Goal: Navigation & Orientation: Understand site structure

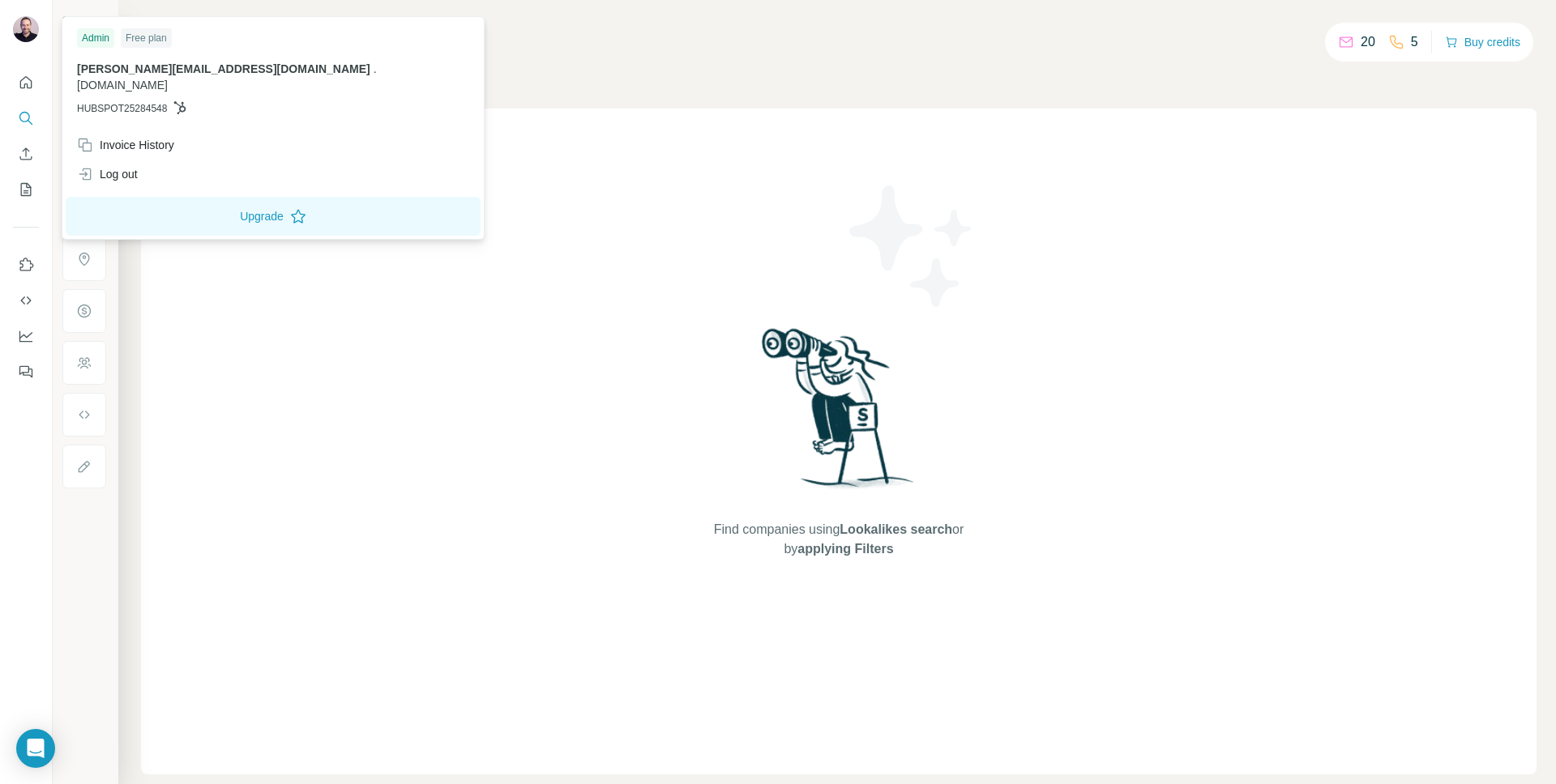
click at [26, 31] on img at bounding box center [26, 29] width 26 height 26
drag, startPoint x: 1281, startPoint y: 43, endPoint x: 1384, endPoint y: 30, distance: 103.8
click at [1286, 43] on div "Search Companies People Find companies using Lookalikes search or by applying F…" at bounding box center [837, 392] width 1438 height 784
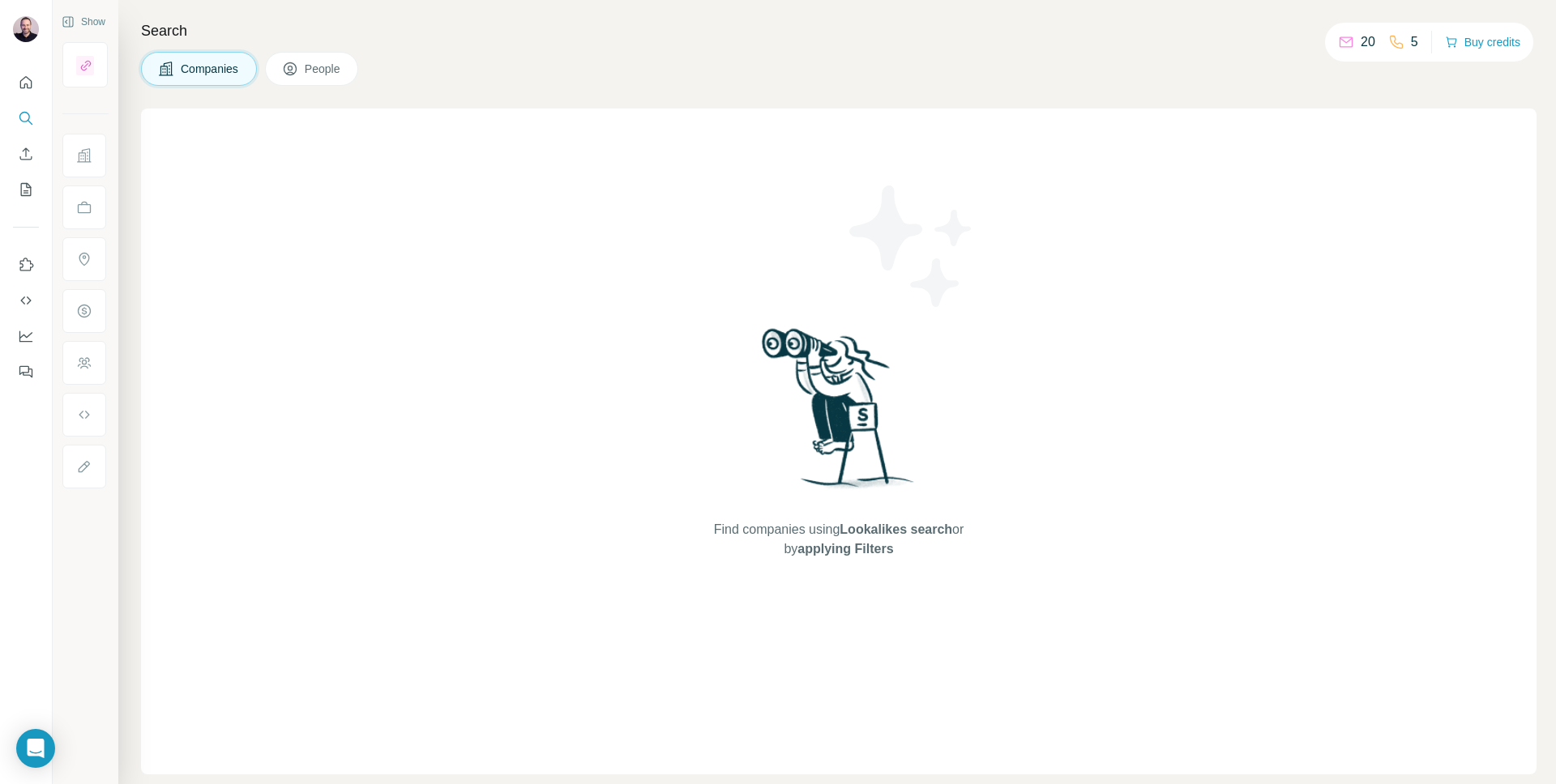
click at [295, 65] on icon at bounding box center [290, 68] width 16 height 16
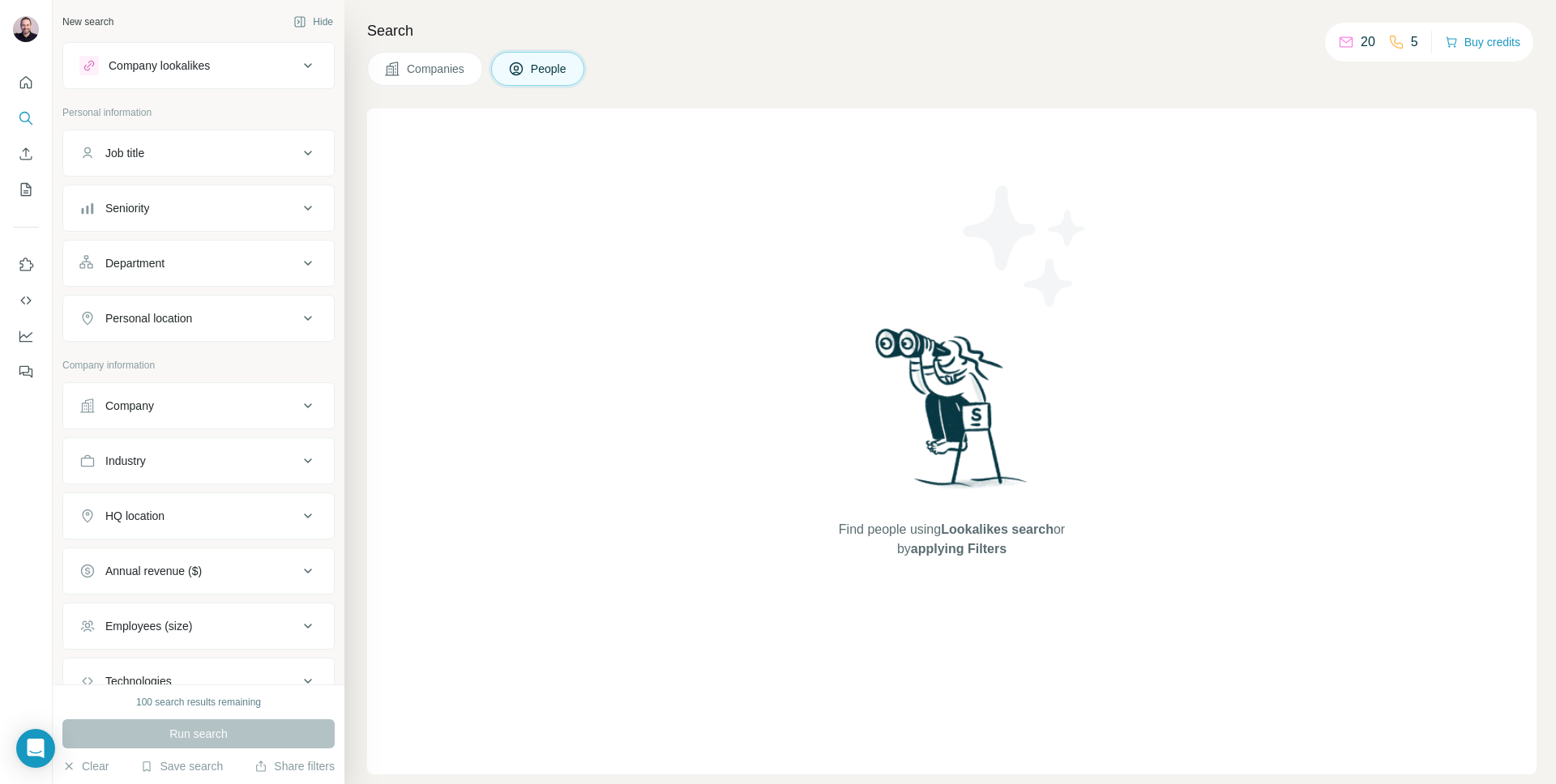
click at [444, 69] on span "Companies" at bounding box center [436, 68] width 59 height 16
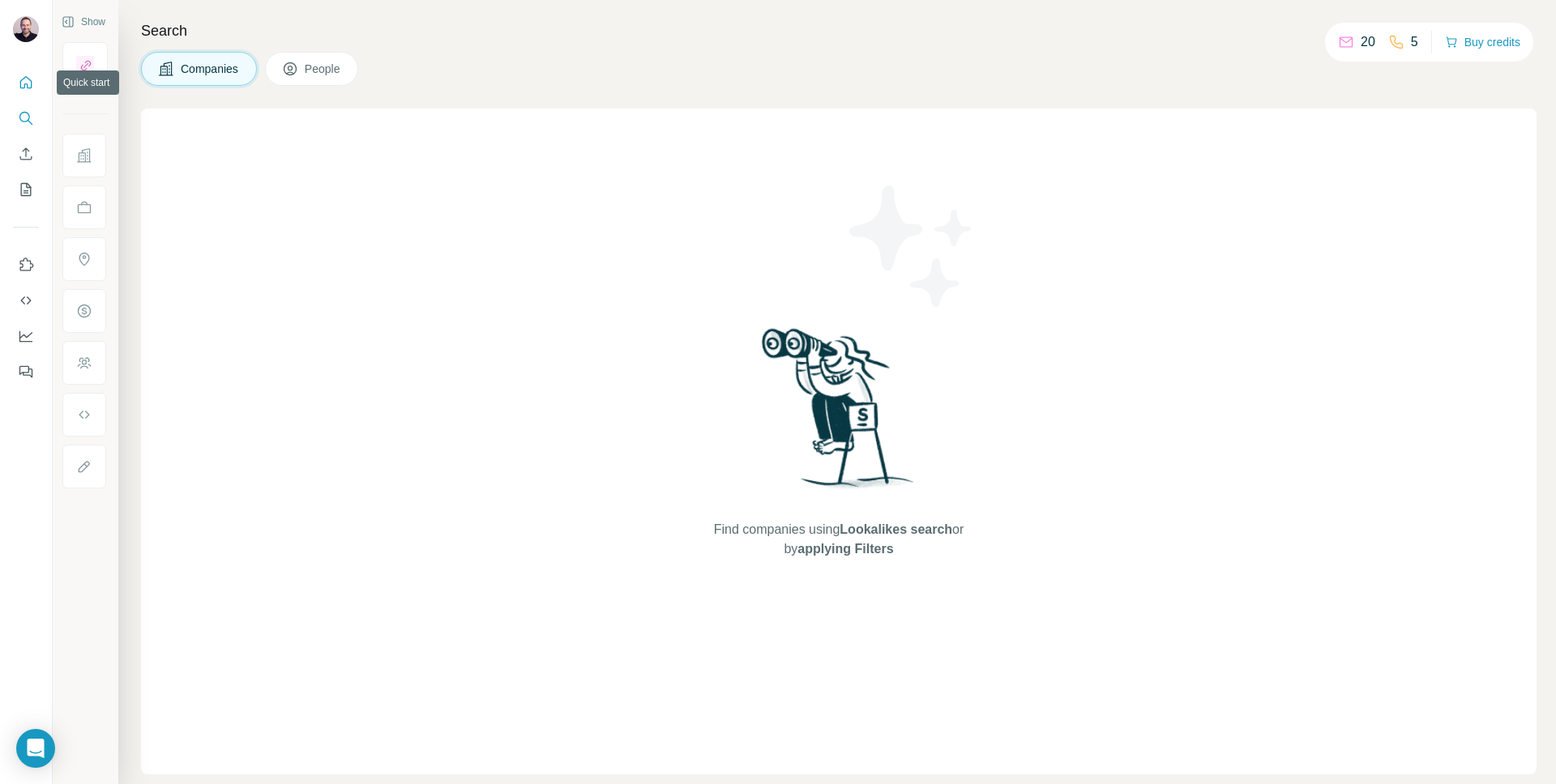
click at [26, 84] on icon "Quick start" at bounding box center [26, 82] width 12 height 12
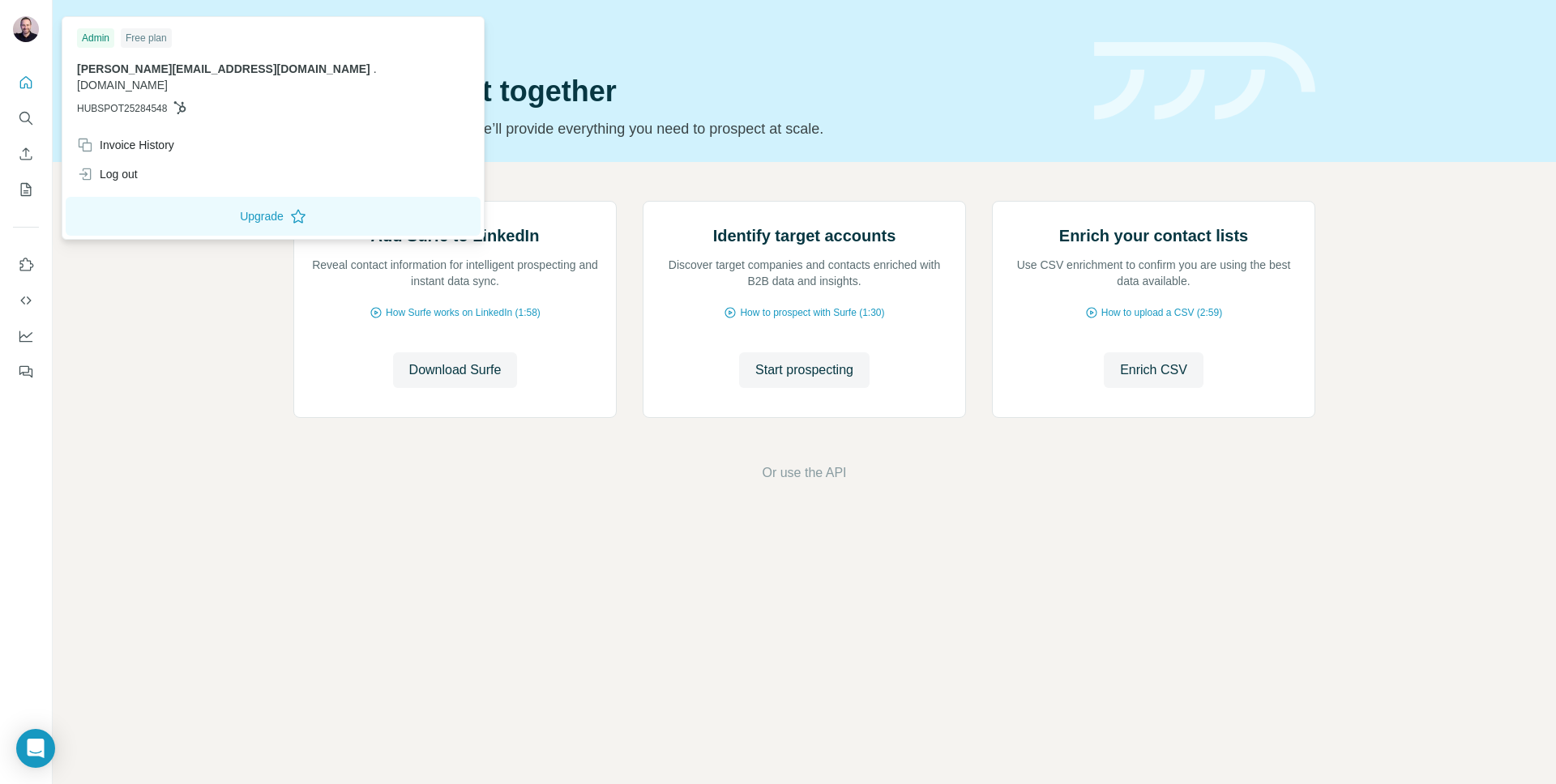
drag, startPoint x: 156, startPoint y: 40, endPoint x: 100, endPoint y: 37, distance: 56.1
click at [156, 40] on div "Free plan" at bounding box center [146, 37] width 51 height 20
drag, startPoint x: 94, startPoint y: 37, endPoint x: 95, endPoint y: 52, distance: 15.0
click at [94, 37] on div "Admin" at bounding box center [95, 37] width 37 height 20
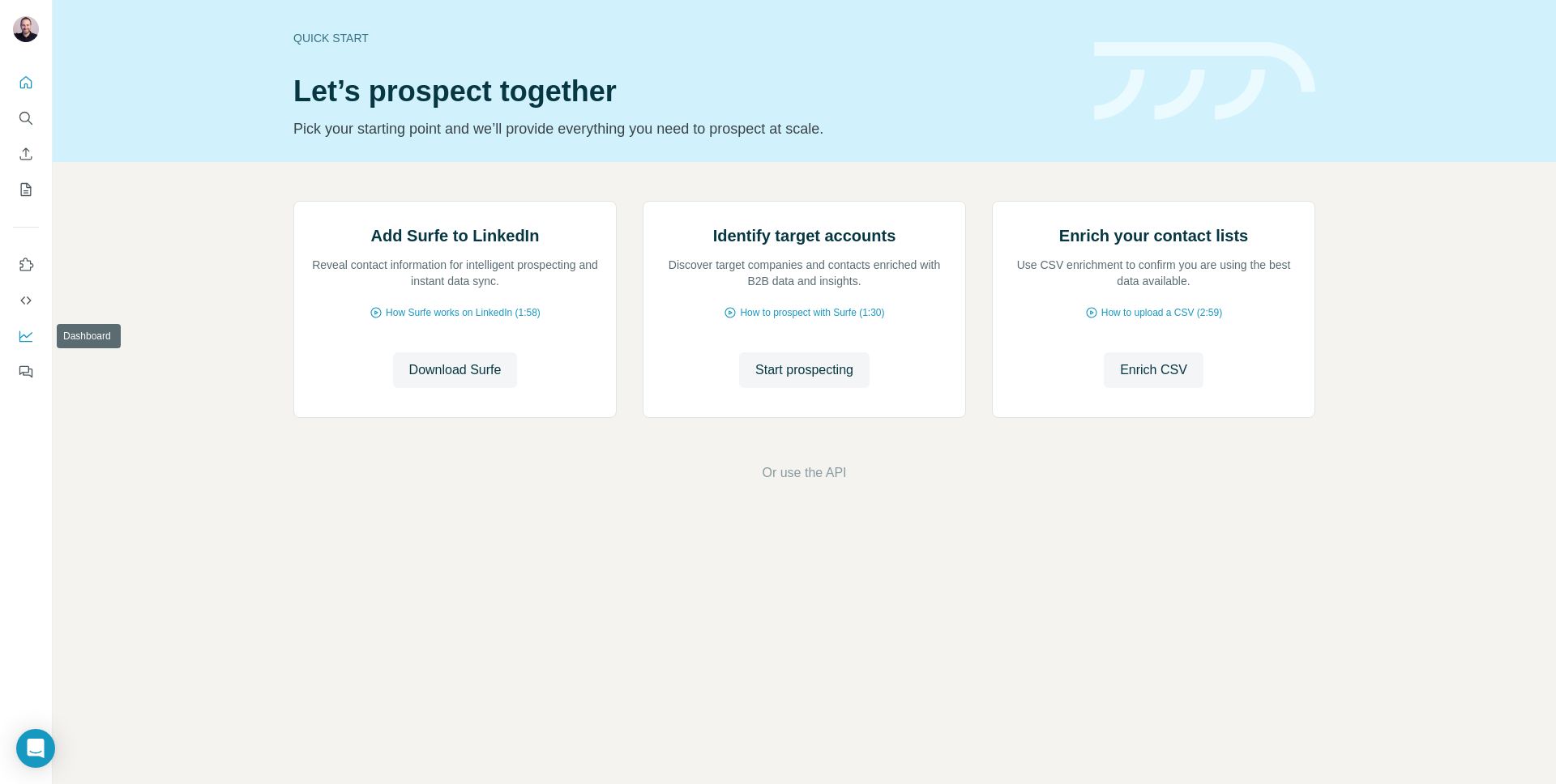
click at [20, 332] on icon "Dashboard" at bounding box center [26, 336] width 13 height 11
click at [20, 440] on div at bounding box center [26, 392] width 53 height 784
